Goal: Entertainment & Leisure: Consume media (video, audio)

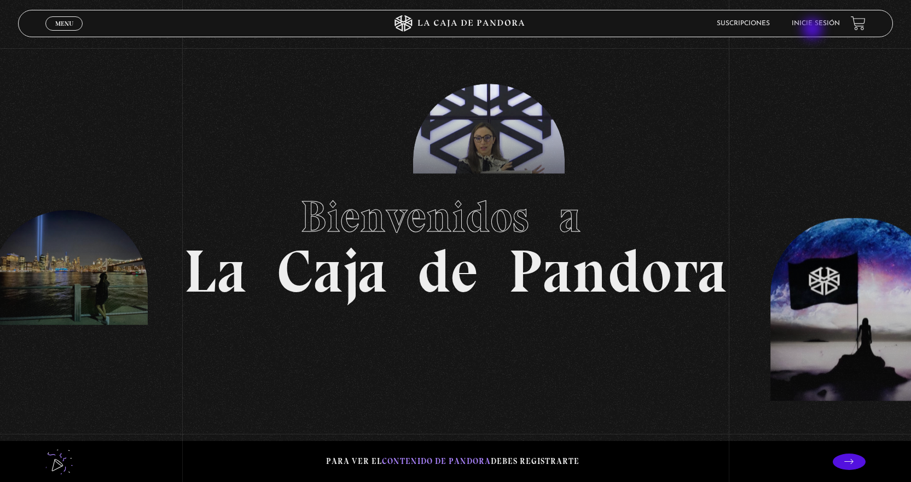
click at [809, 33] on header "Menu Cerrar Suscripciones Inicie sesión" at bounding box center [455, 23] width 874 height 27
click at [814, 22] on link "Inicie sesión" at bounding box center [816, 23] width 48 height 7
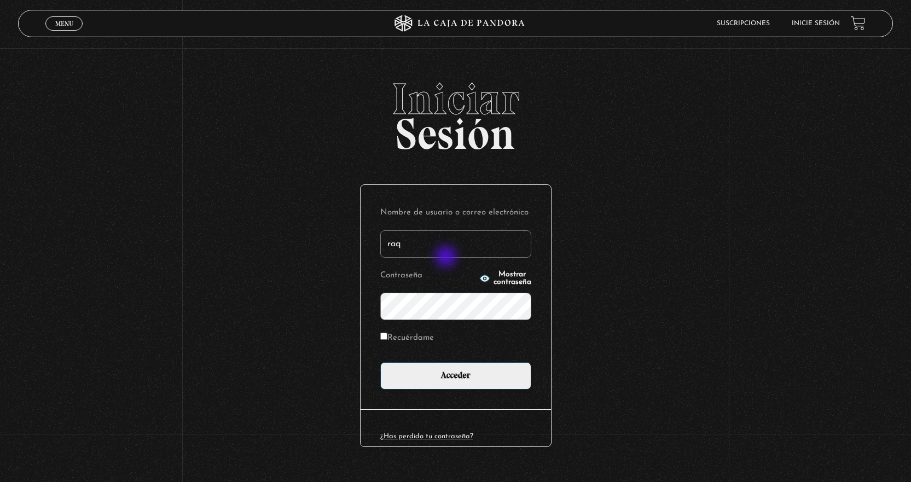
type input "raquelsv85@hotmail.com"
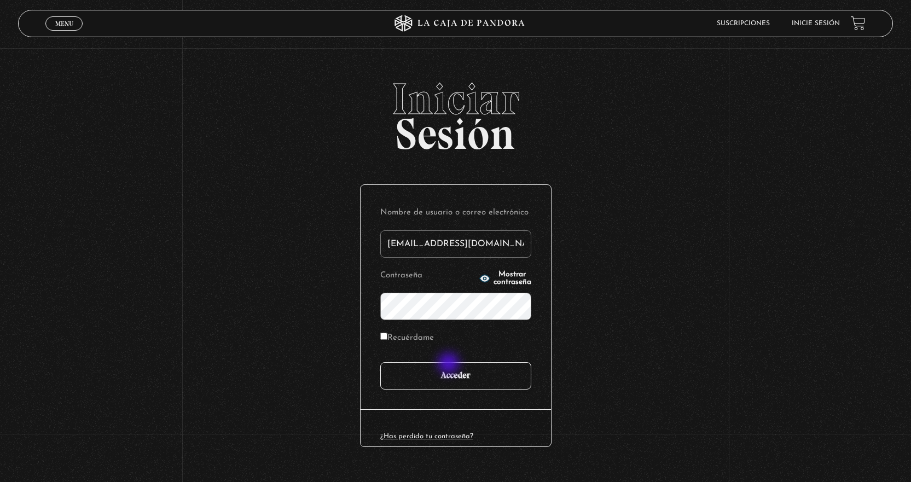
click at [451, 386] on input "Acceder" at bounding box center [455, 375] width 151 height 27
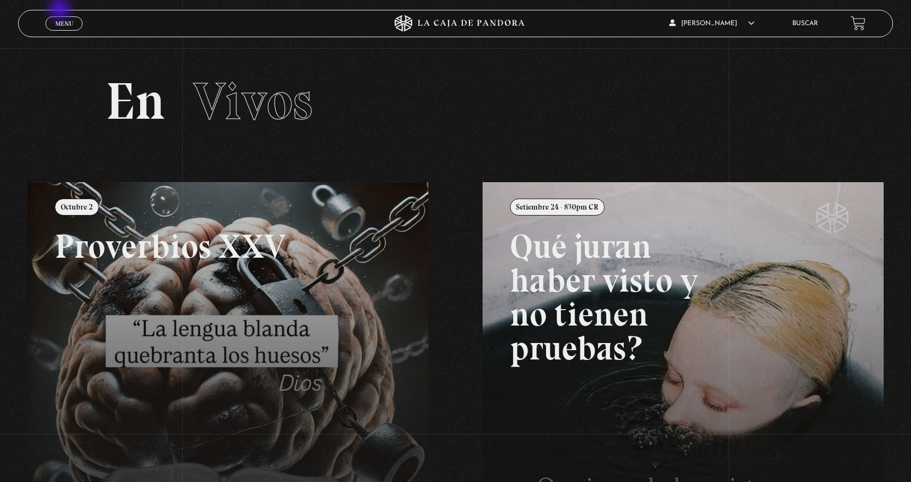
click at [61, 10] on div "Menu Cerrar" at bounding box center [182, 23] width 274 height 26
click at [60, 25] on span "Menu" at bounding box center [64, 23] width 18 height 7
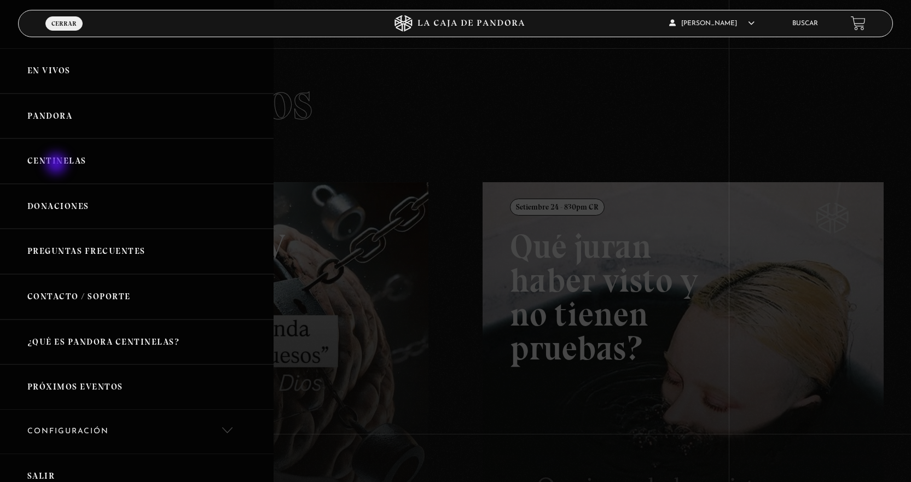
click at [57, 162] on link "Centinelas" at bounding box center [137, 160] width 274 height 45
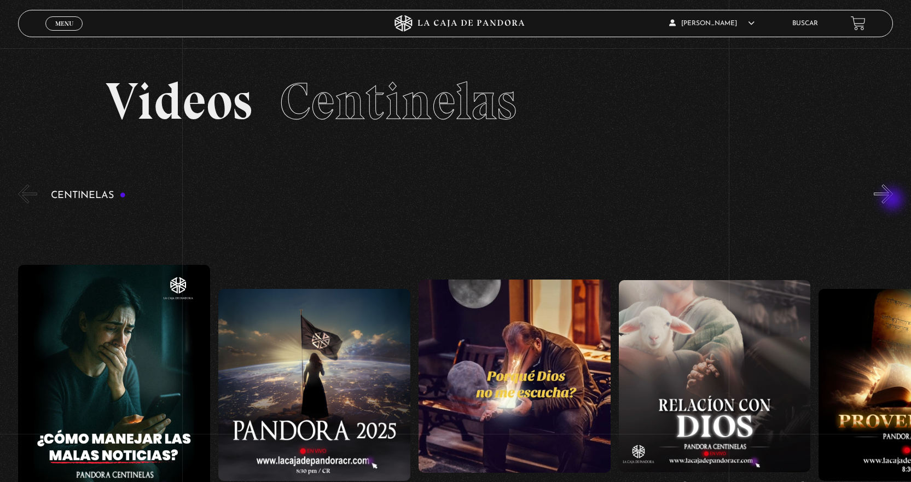
click at [893, 200] on button "»" at bounding box center [883, 193] width 19 height 19
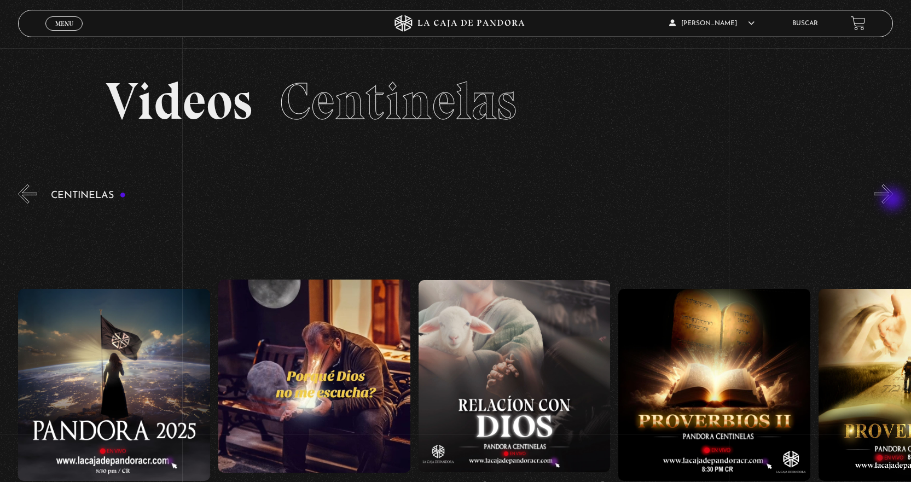
click at [893, 200] on button "»" at bounding box center [883, 193] width 19 height 19
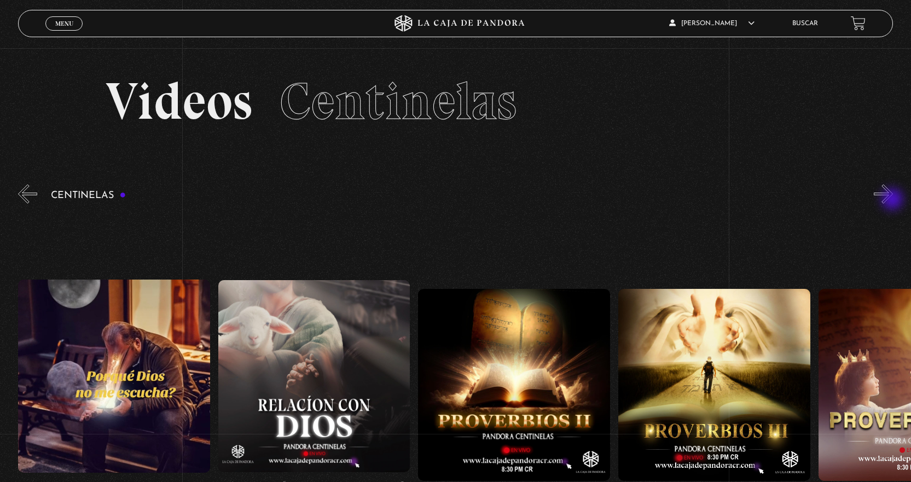
click at [893, 200] on button "»" at bounding box center [883, 193] width 19 height 19
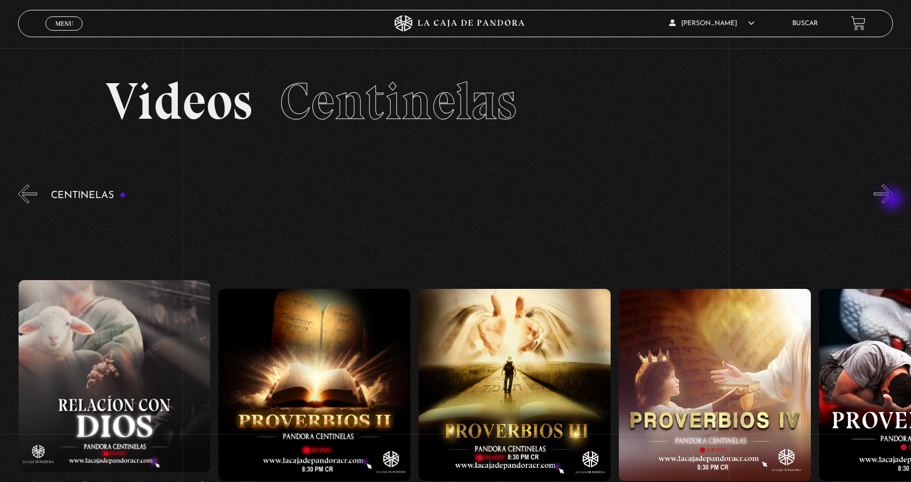
click at [893, 200] on button "»" at bounding box center [883, 193] width 19 height 19
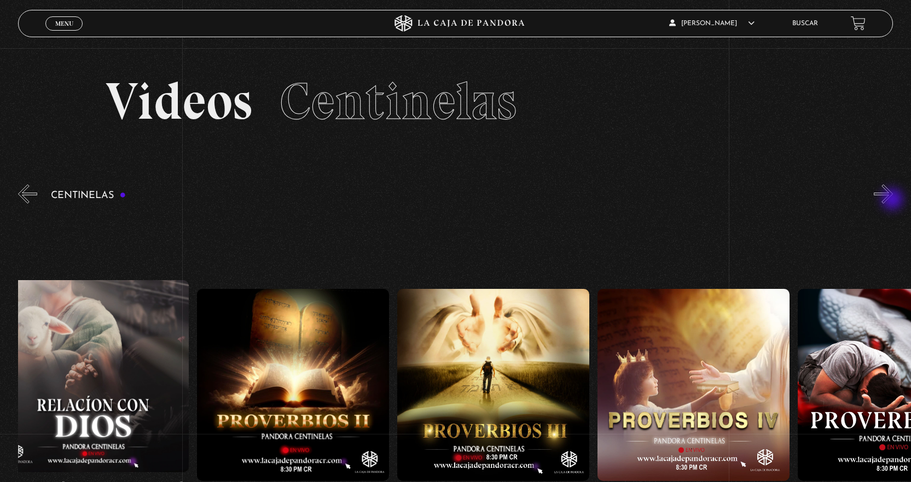
click at [893, 200] on button "»" at bounding box center [883, 193] width 19 height 19
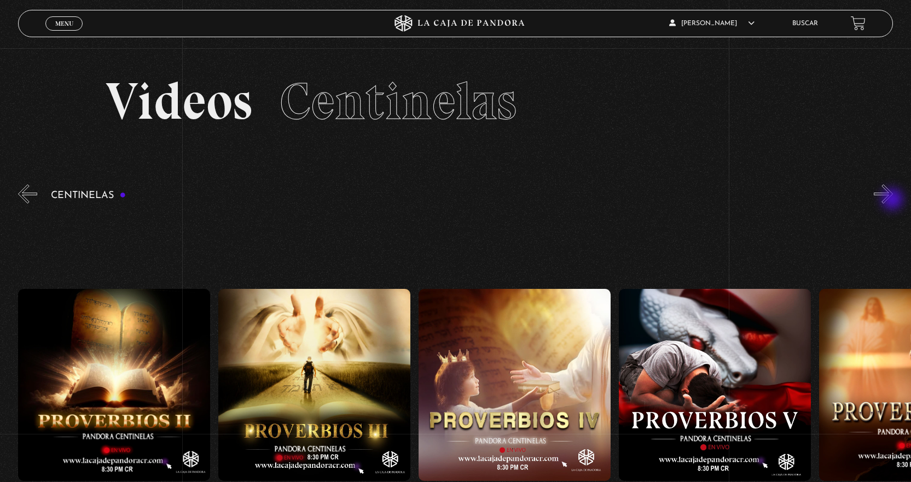
click at [893, 200] on button "»" at bounding box center [883, 193] width 19 height 19
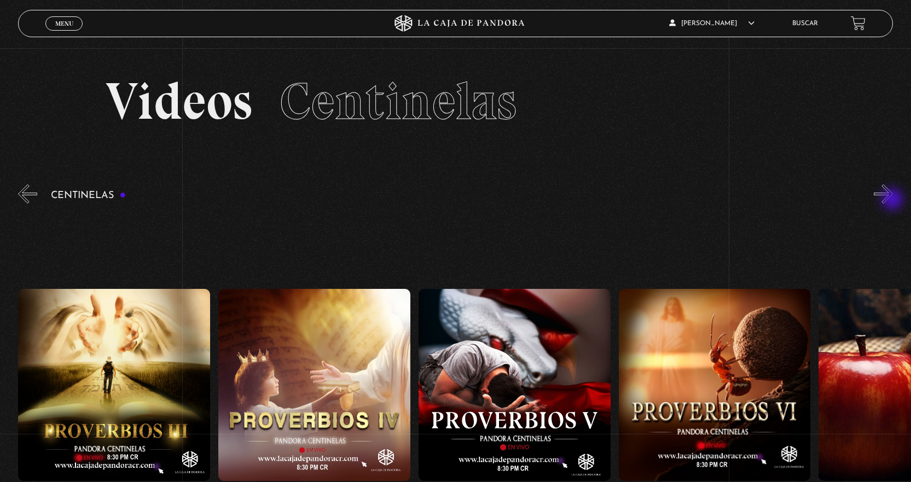
click at [893, 200] on button "»" at bounding box center [883, 193] width 19 height 19
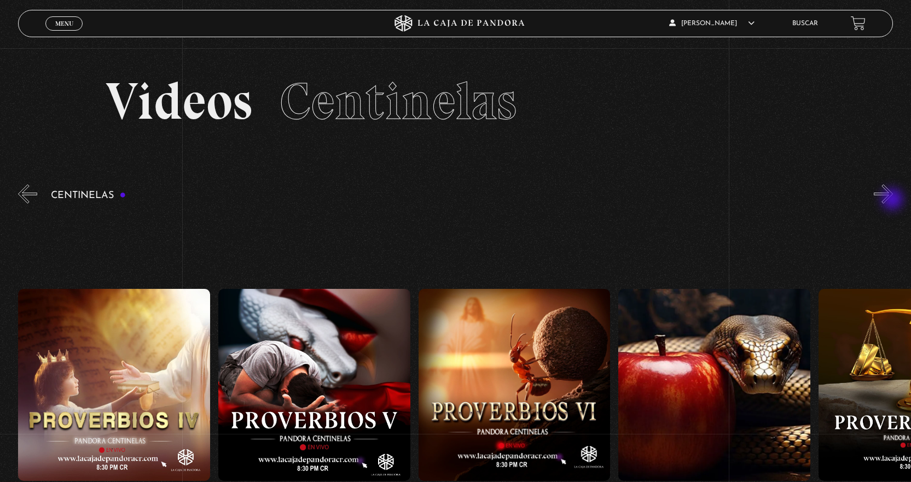
click at [893, 200] on button "»" at bounding box center [883, 193] width 19 height 19
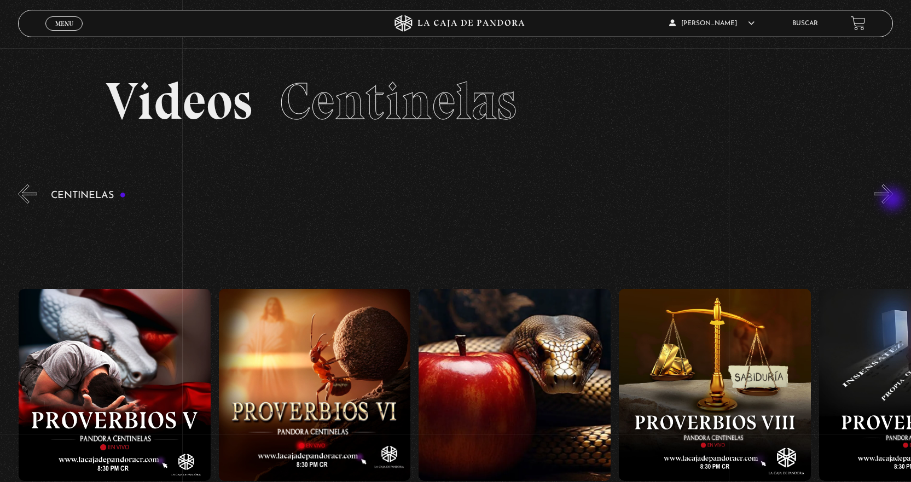
click at [893, 200] on button "»" at bounding box center [883, 193] width 19 height 19
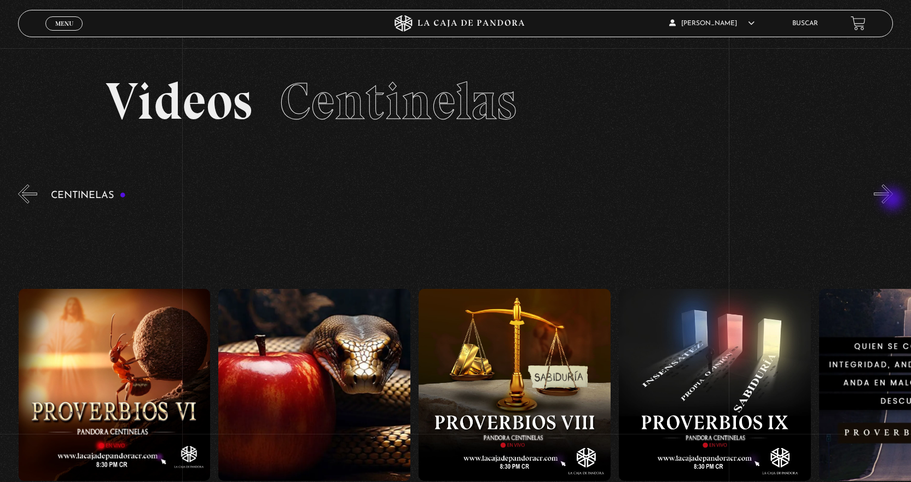
click at [893, 200] on button "»" at bounding box center [883, 193] width 19 height 19
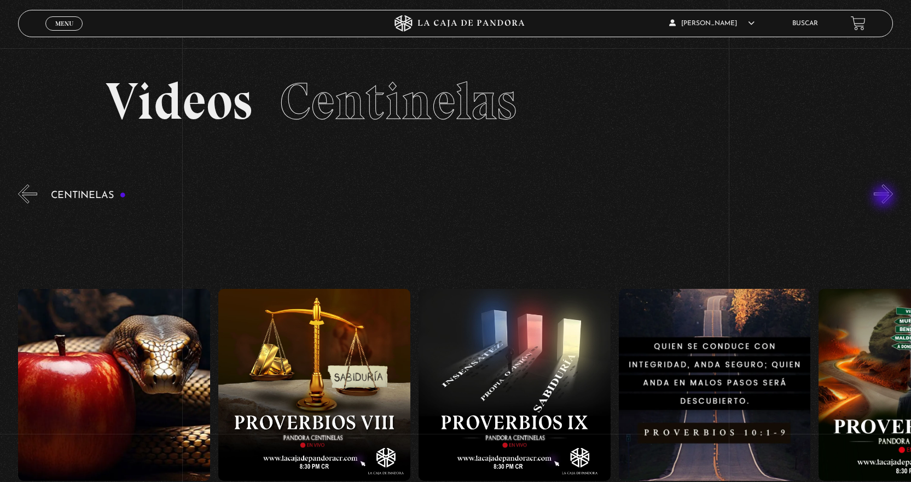
click at [885, 198] on button "»" at bounding box center [883, 193] width 19 height 19
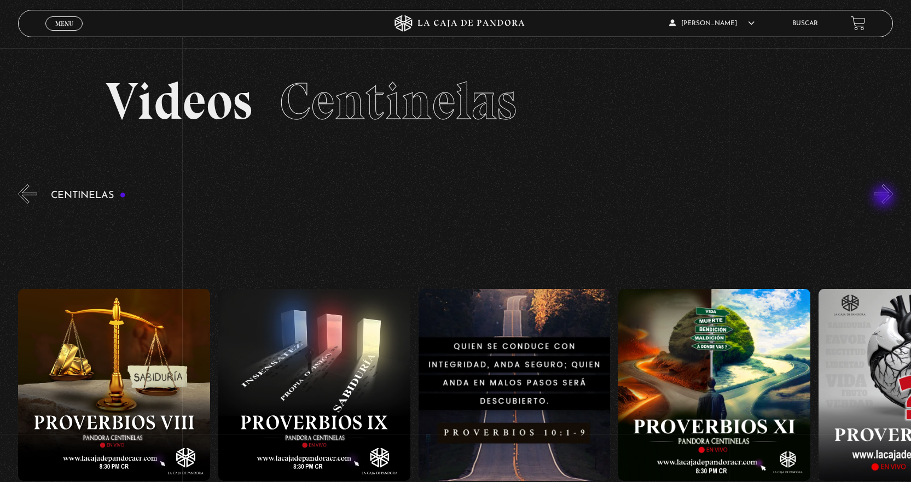
click at [885, 198] on button "»" at bounding box center [883, 193] width 19 height 19
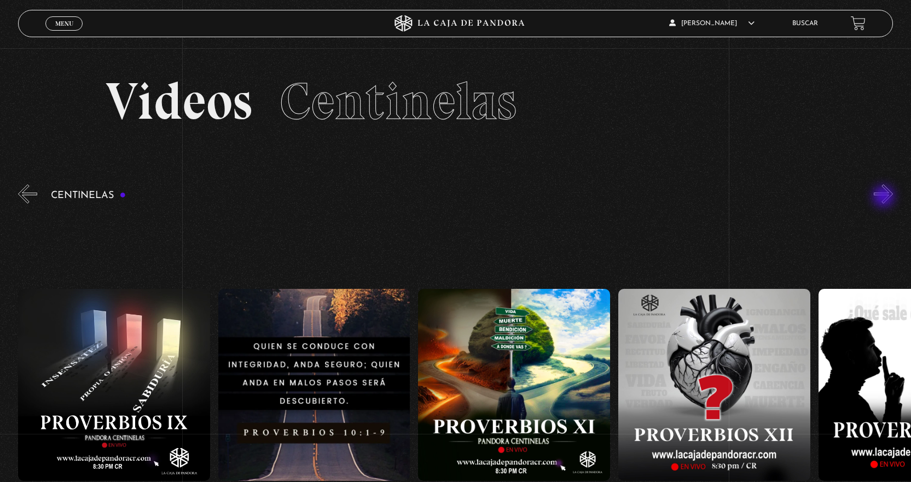
click at [885, 198] on button "»" at bounding box center [883, 193] width 19 height 19
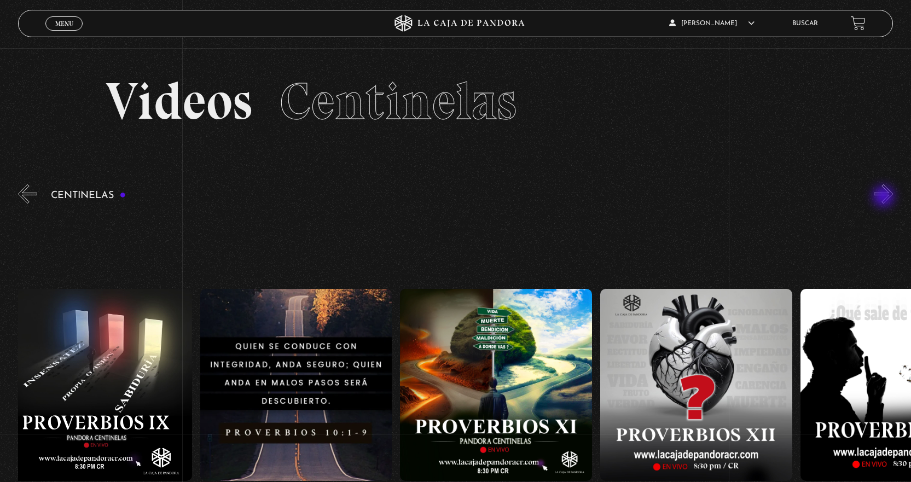
click at [885, 198] on button "»" at bounding box center [883, 193] width 19 height 19
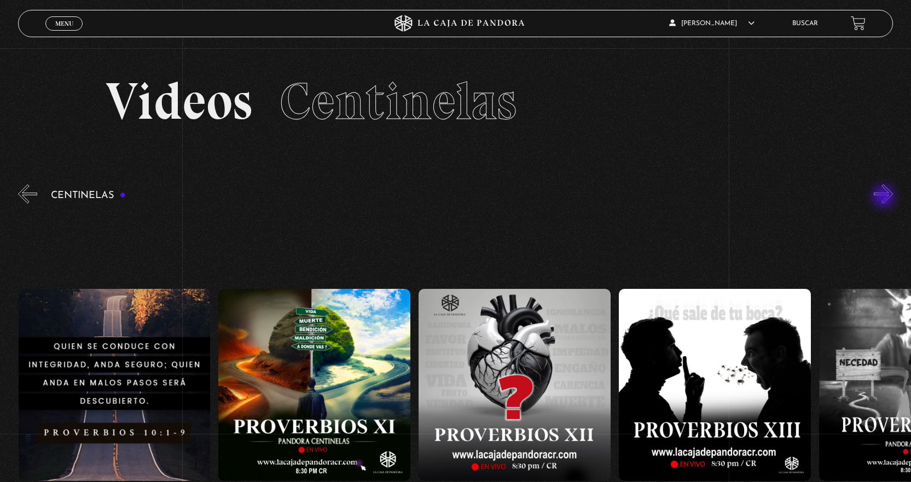
click at [885, 198] on button "»" at bounding box center [883, 193] width 19 height 19
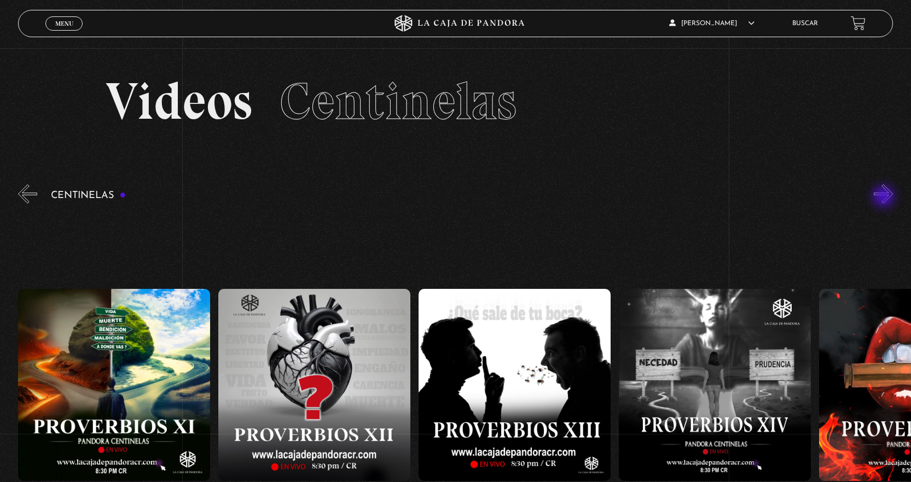
click at [885, 198] on button "»" at bounding box center [883, 193] width 19 height 19
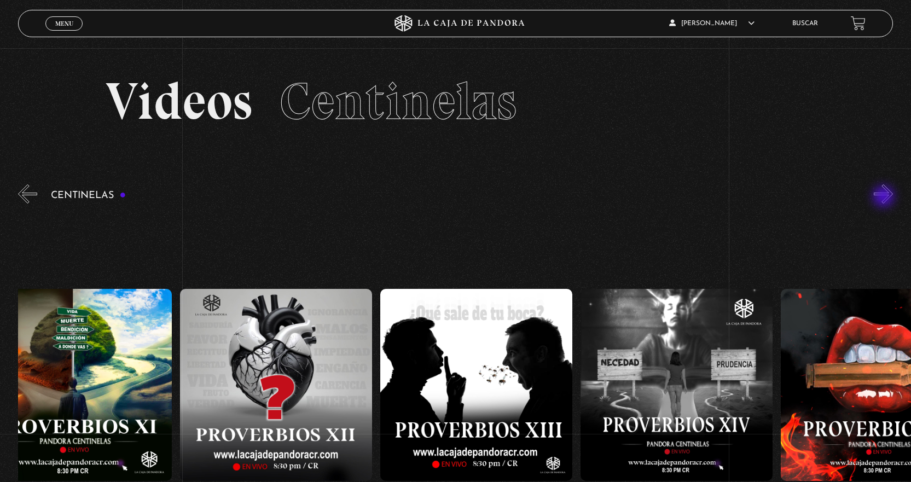
click at [885, 198] on button "»" at bounding box center [883, 193] width 19 height 19
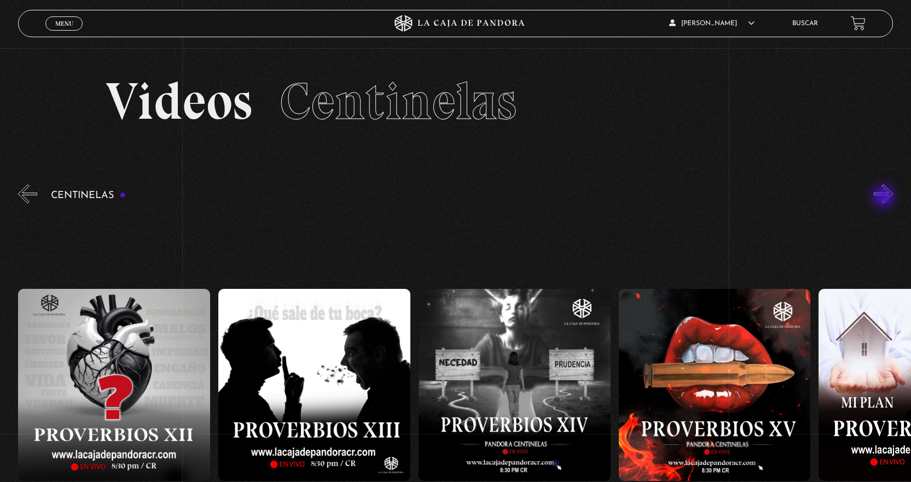
click at [885, 198] on button "»" at bounding box center [883, 193] width 19 height 19
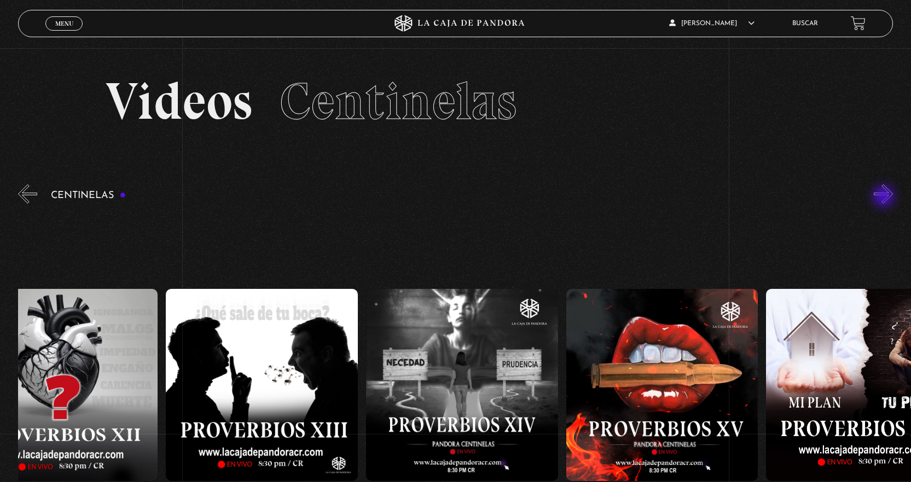
click at [885, 198] on button "»" at bounding box center [883, 193] width 19 height 19
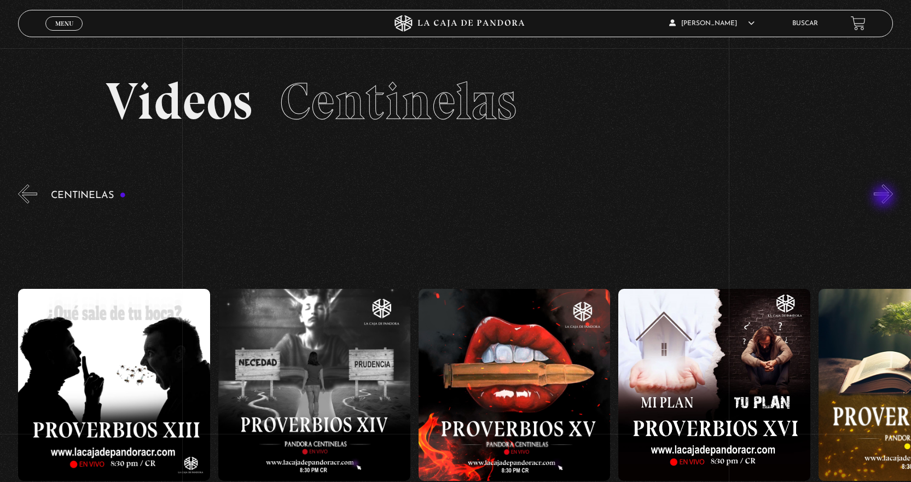
click at [885, 198] on button "»" at bounding box center [883, 193] width 19 height 19
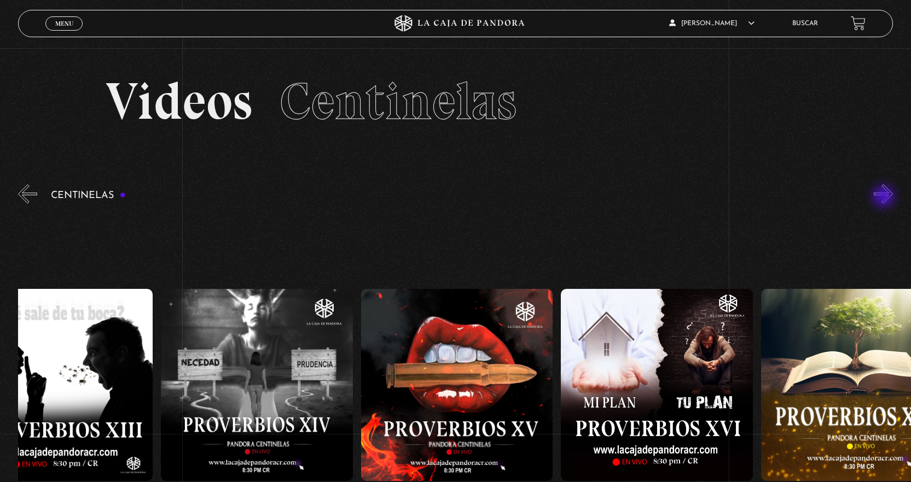
click at [885, 198] on button "»" at bounding box center [883, 193] width 19 height 19
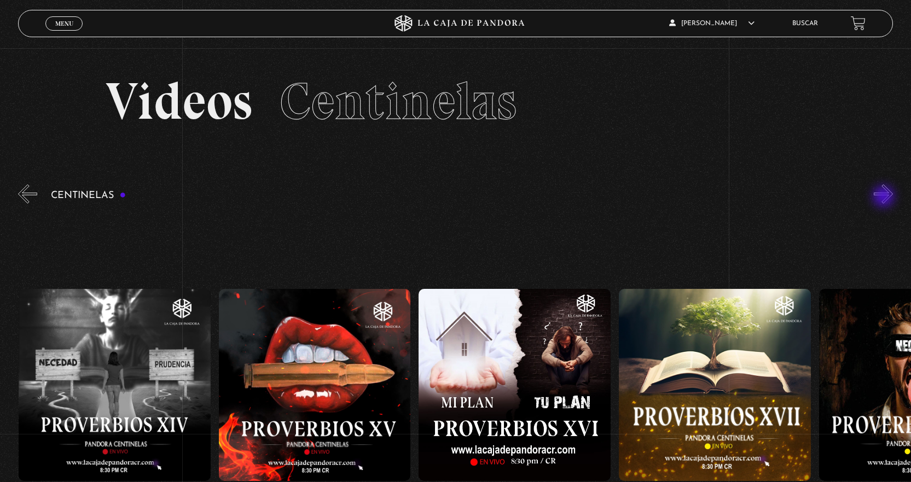
click at [885, 198] on button "»" at bounding box center [883, 193] width 19 height 19
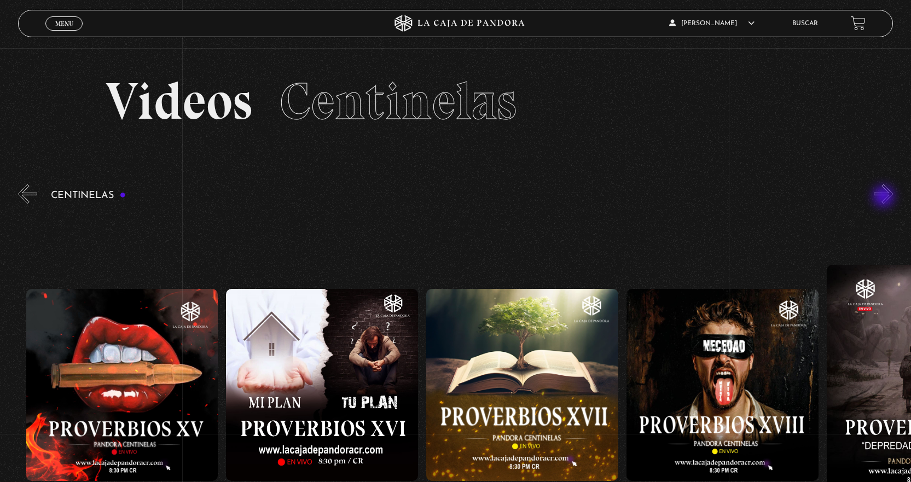
click at [885, 198] on button "»" at bounding box center [883, 193] width 19 height 19
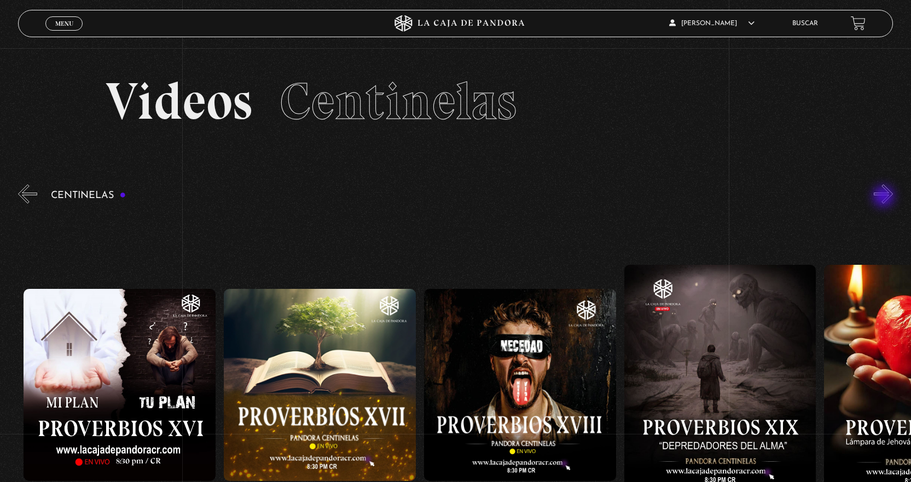
click at [885, 198] on button "»" at bounding box center [883, 193] width 19 height 19
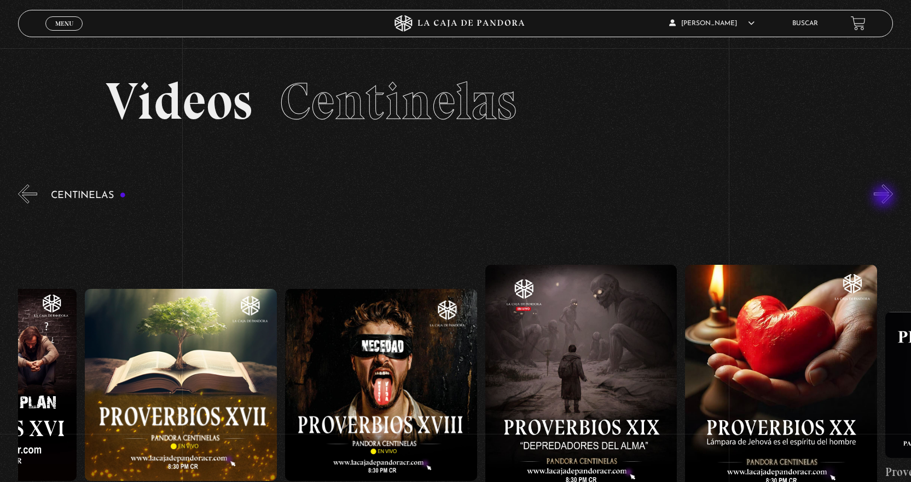
click at [885, 198] on button "»" at bounding box center [883, 193] width 19 height 19
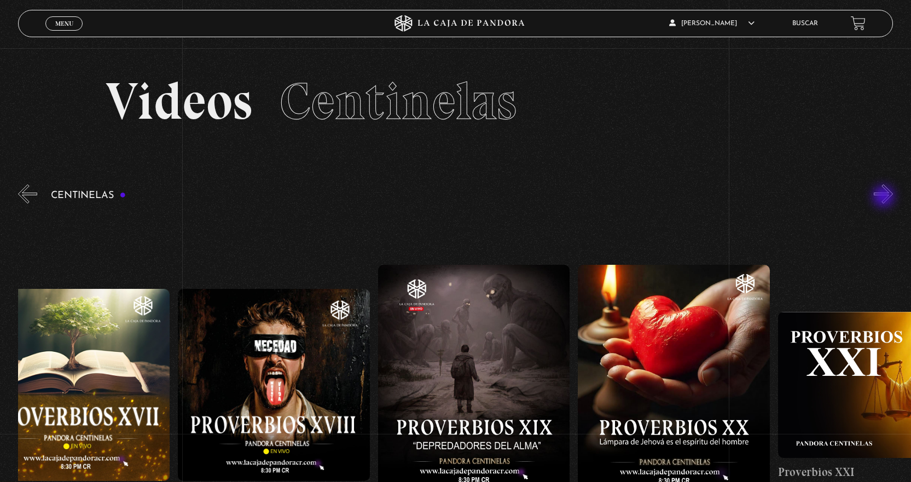
click at [885, 198] on button "»" at bounding box center [883, 193] width 19 height 19
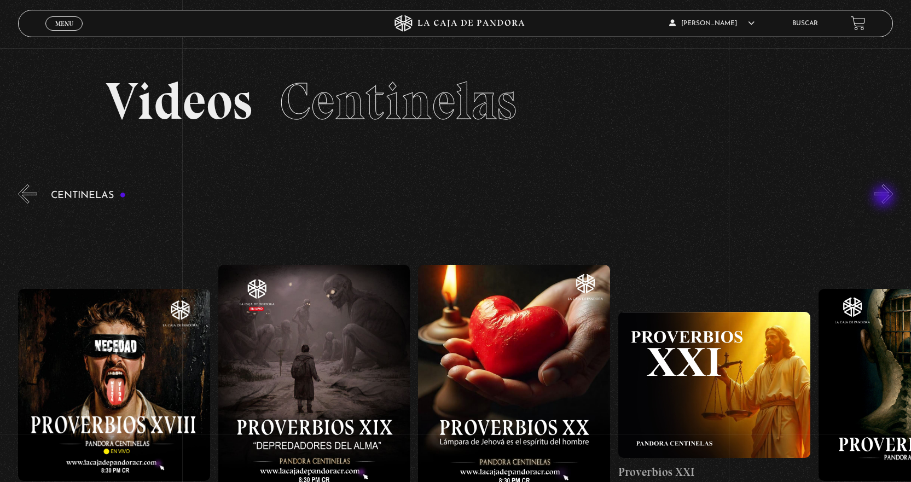
click at [885, 198] on button "»" at bounding box center [883, 193] width 19 height 19
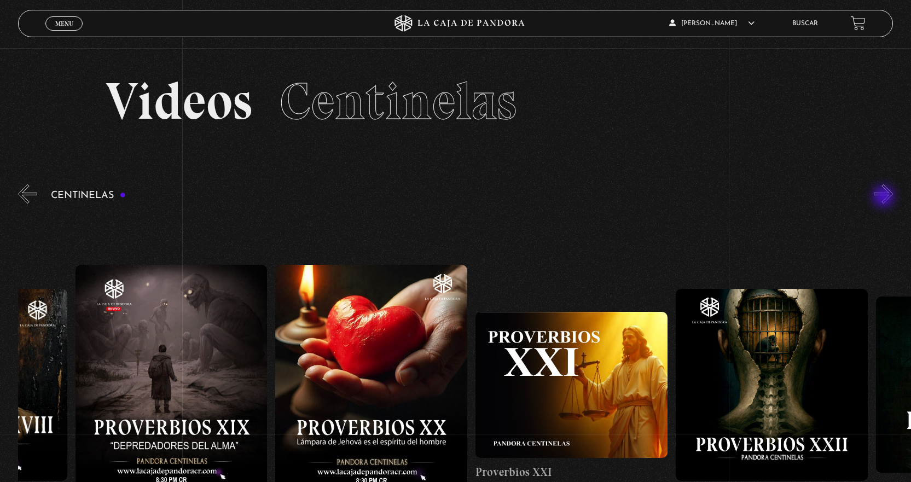
click at [885, 198] on button "»" at bounding box center [883, 193] width 19 height 19
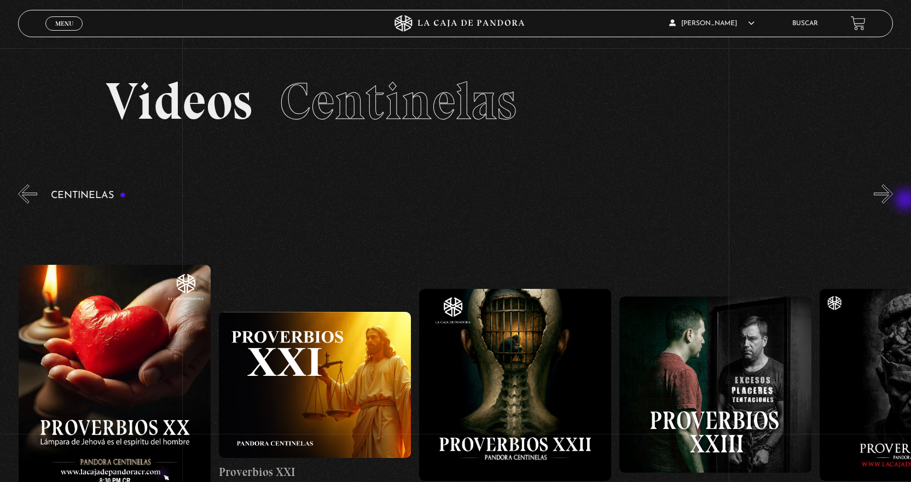
scroll to position [0, 4402]
click at [891, 198] on button "»" at bounding box center [883, 193] width 19 height 19
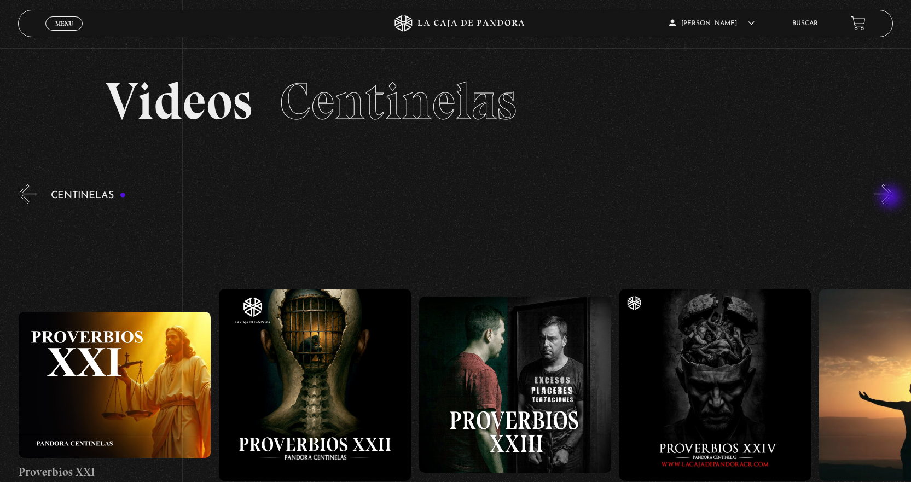
click at [891, 198] on button "»" at bounding box center [883, 193] width 19 height 19
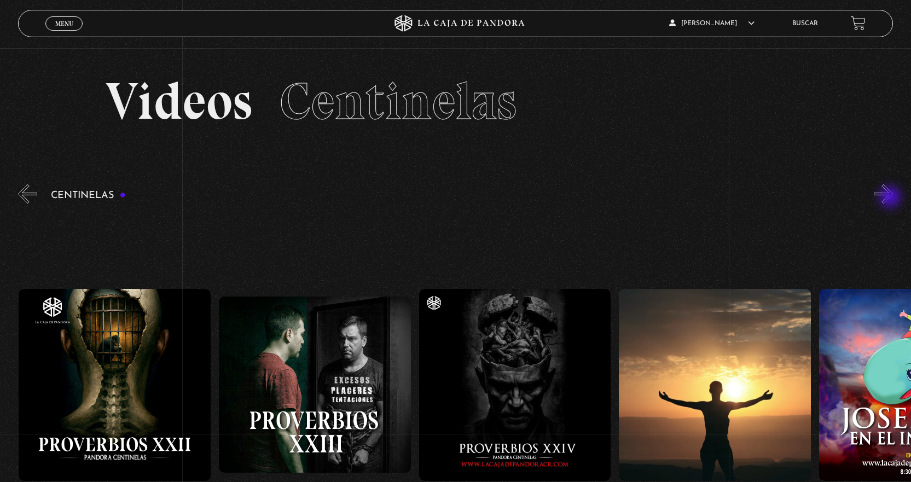
scroll to position [0, 4803]
click at [284, 379] on figure at bounding box center [314, 385] width 192 height 176
click at [284, 386] on figure at bounding box center [314, 385] width 192 height 176
click at [275, 399] on figure at bounding box center [314, 385] width 192 height 176
